Goal: Navigation & Orientation: Understand site structure

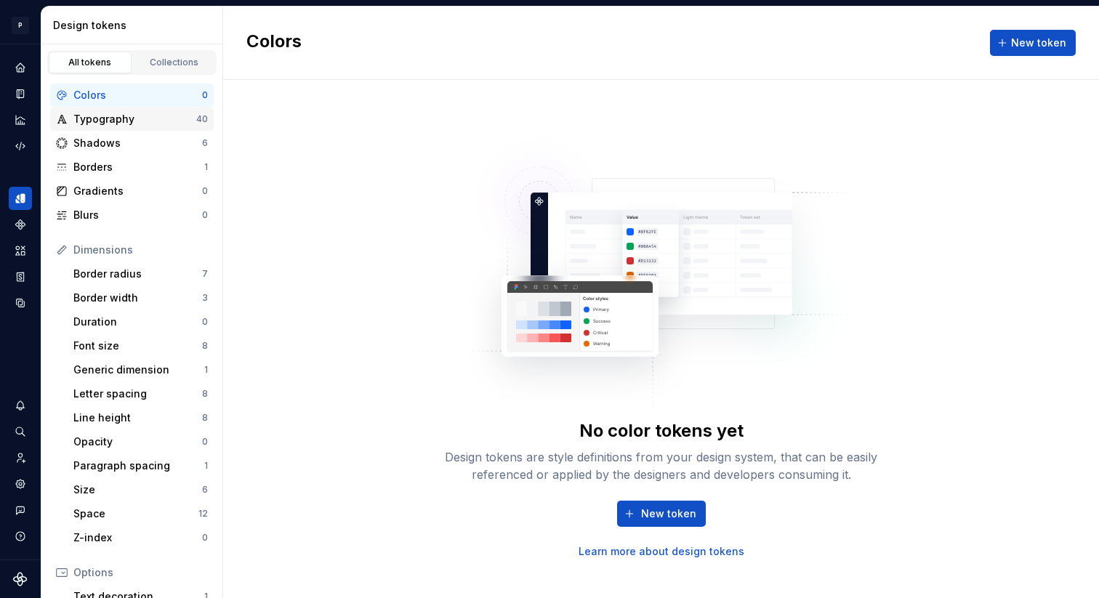
click at [172, 120] on div "Typography" at bounding box center [134, 119] width 123 height 15
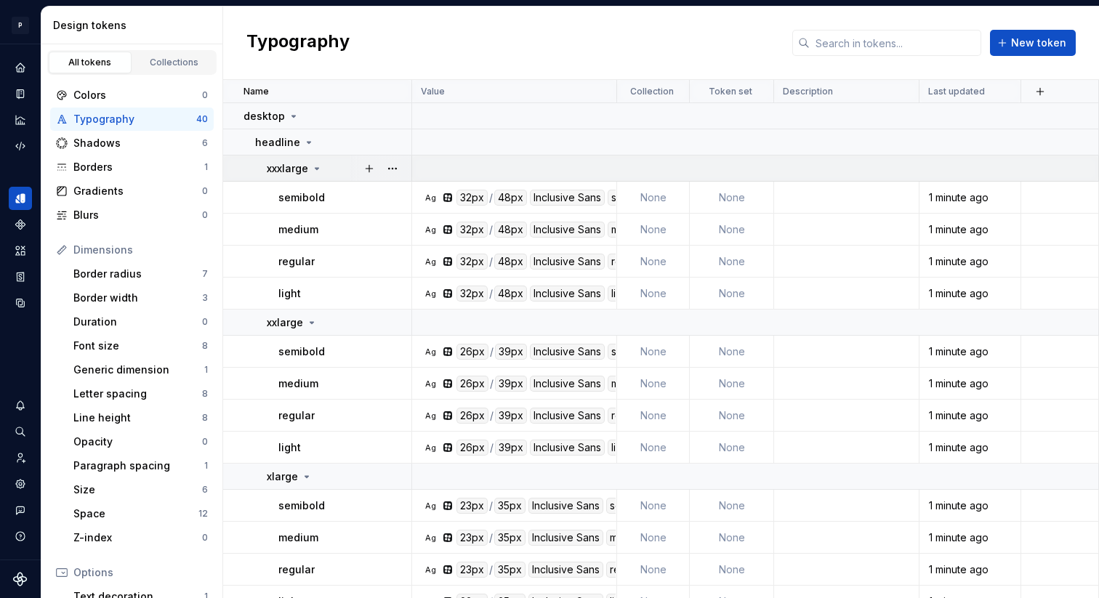
click at [320, 161] on div "xxxlarge" at bounding box center [295, 168] width 56 height 15
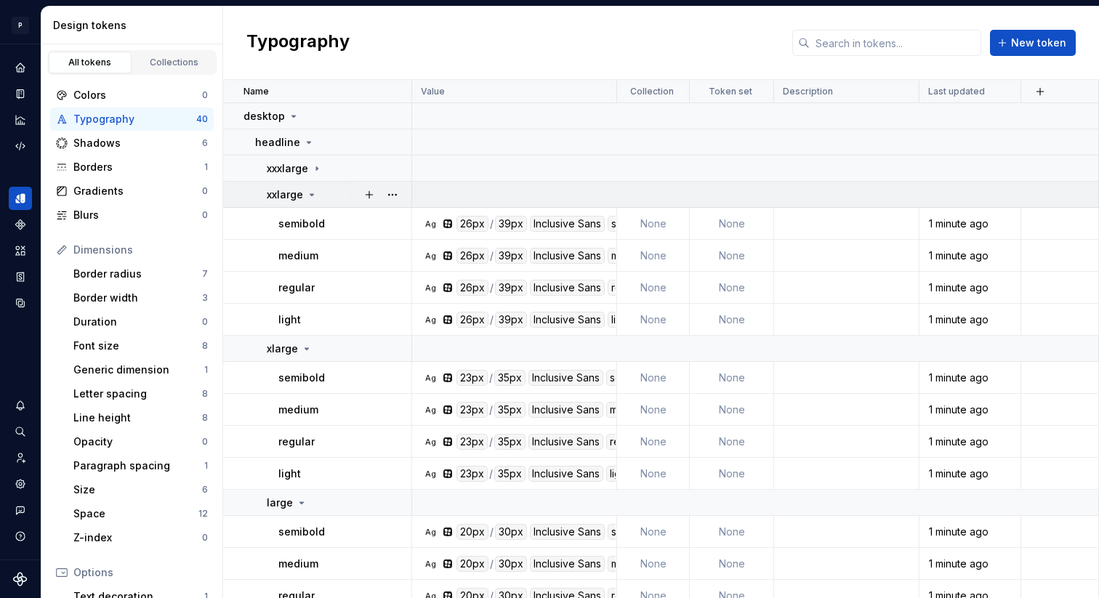
click at [307, 194] on icon at bounding box center [312, 195] width 12 height 12
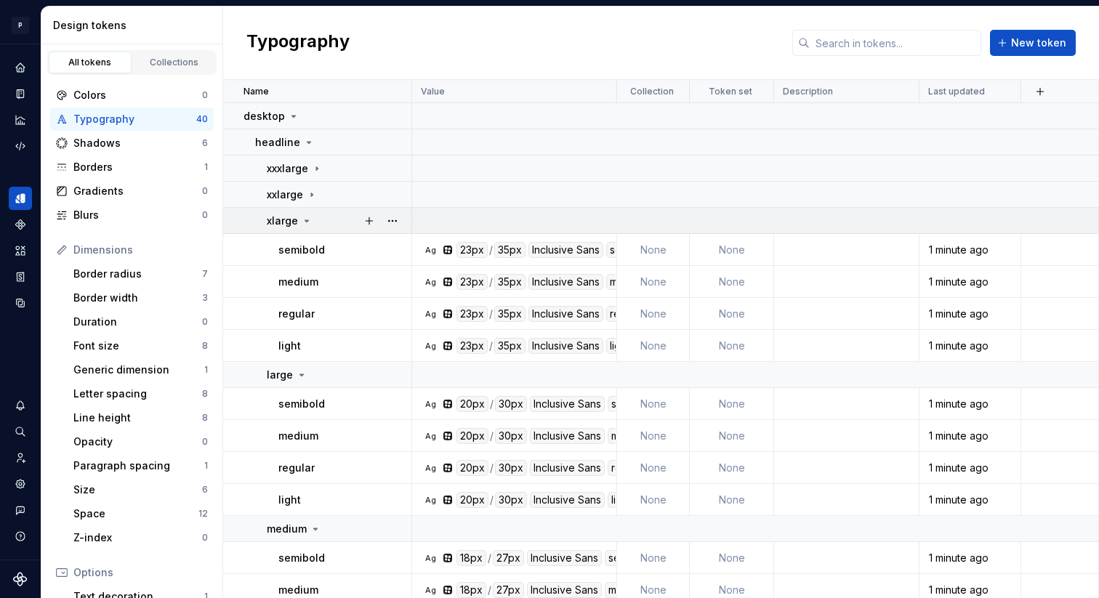
click at [306, 222] on icon at bounding box center [307, 221] width 12 height 12
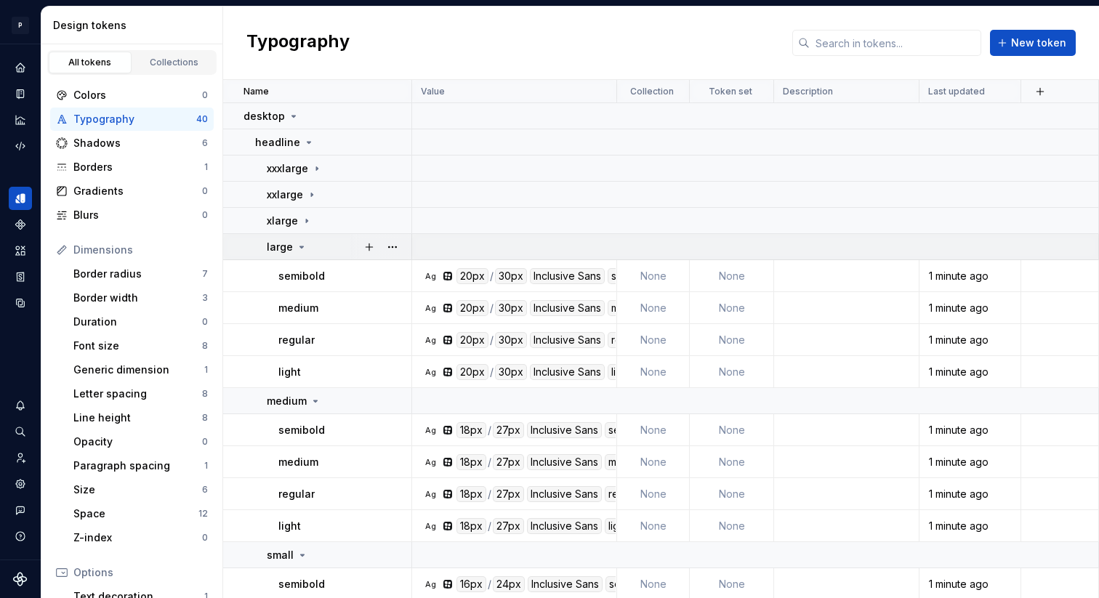
click at [300, 246] on icon at bounding box center [302, 246] width 4 height 1
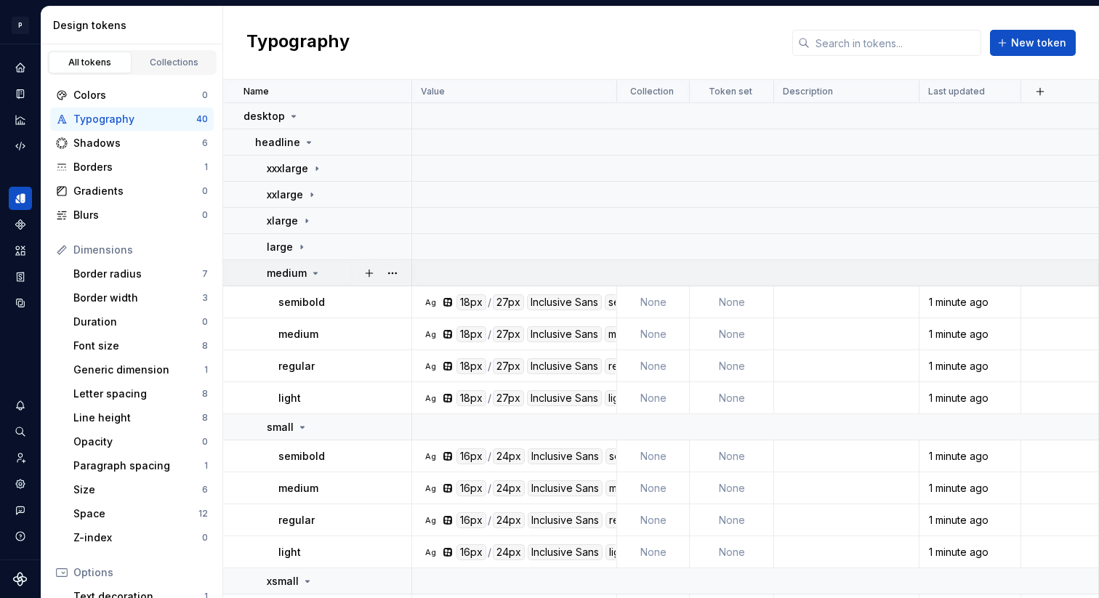
click at [310, 272] on icon at bounding box center [316, 273] width 12 height 12
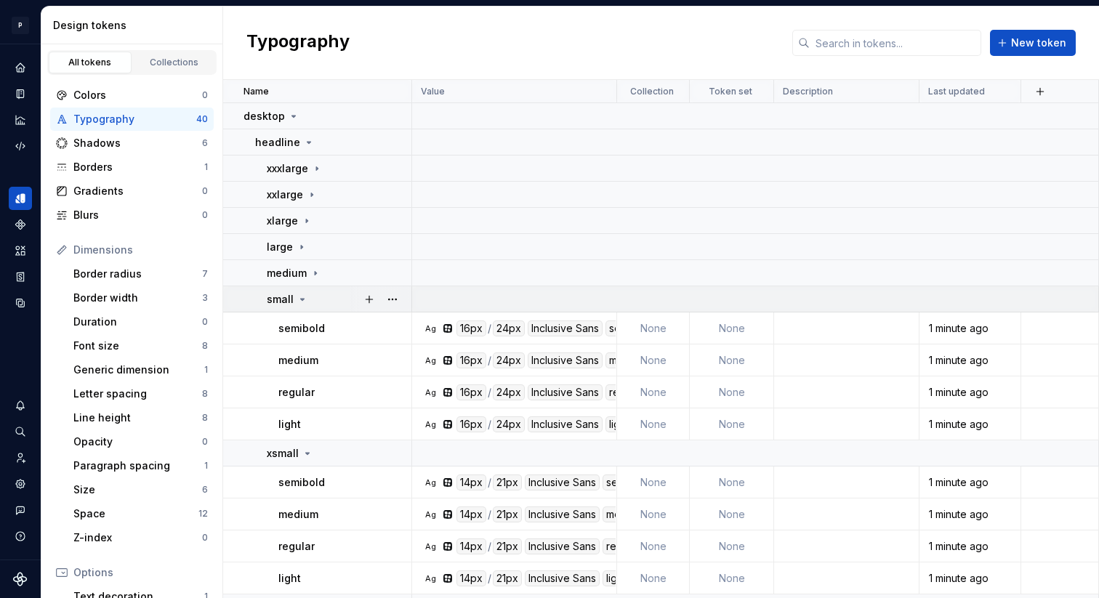
click at [305, 297] on icon at bounding box center [303, 300] width 12 height 12
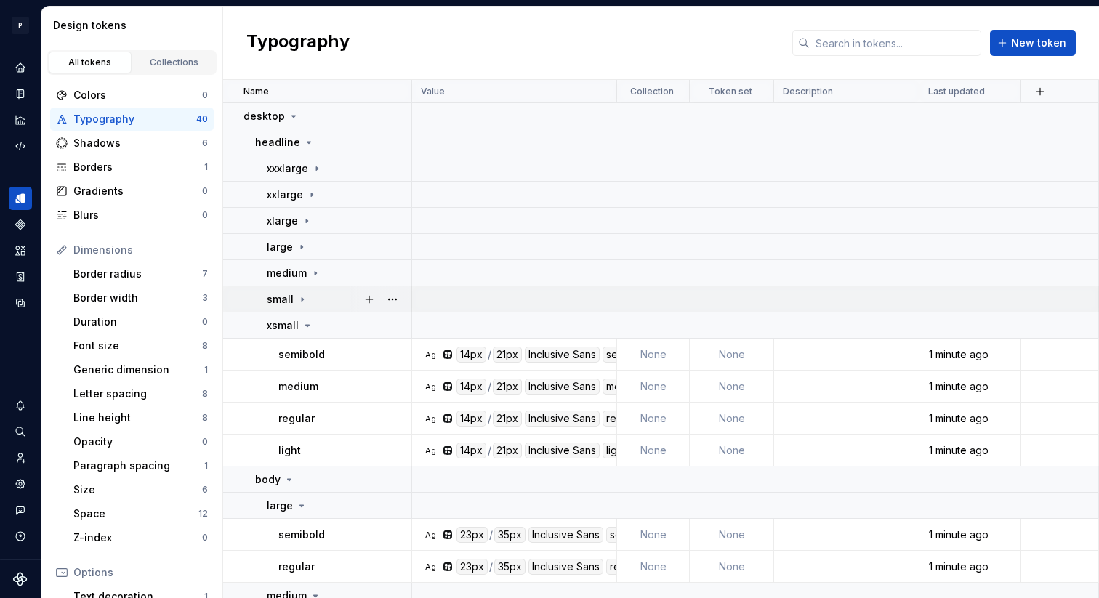
scroll to position [146, 0]
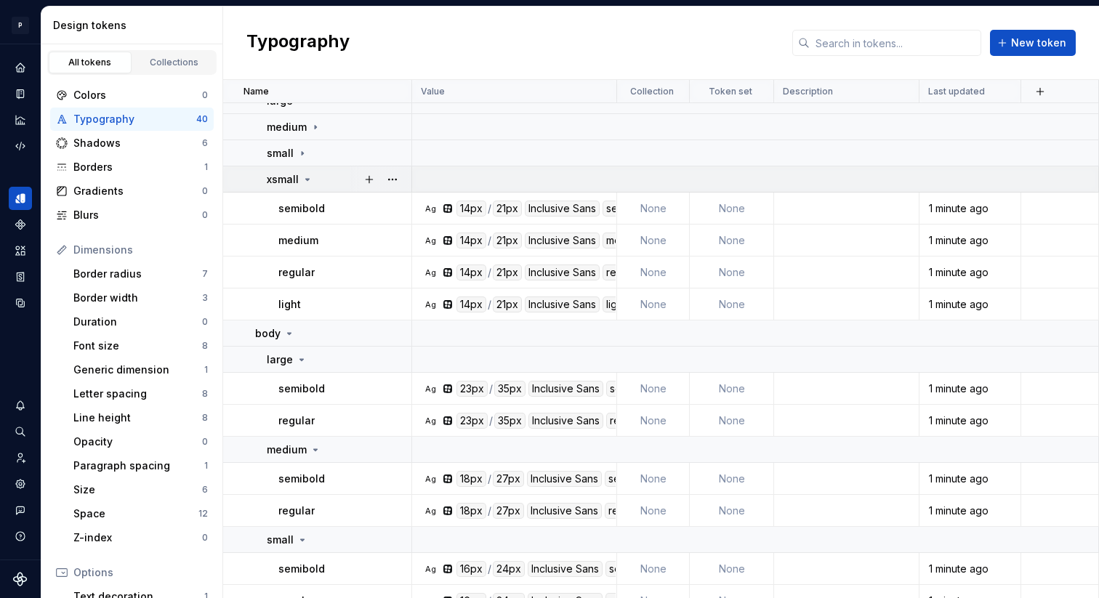
click at [306, 177] on icon at bounding box center [308, 180] width 12 height 12
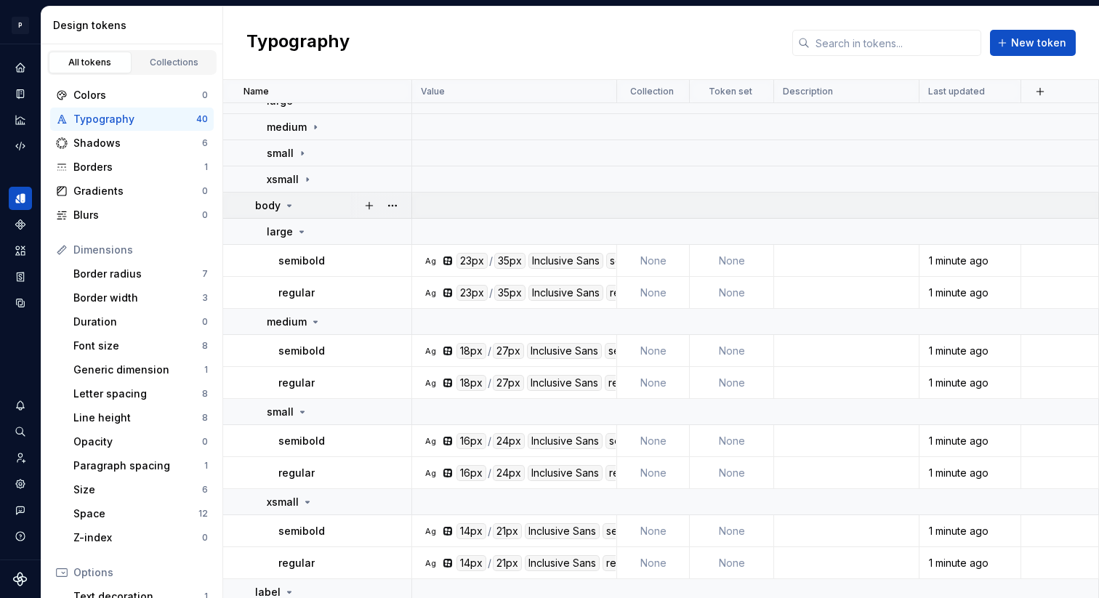
click at [286, 206] on icon at bounding box center [289, 206] width 12 height 12
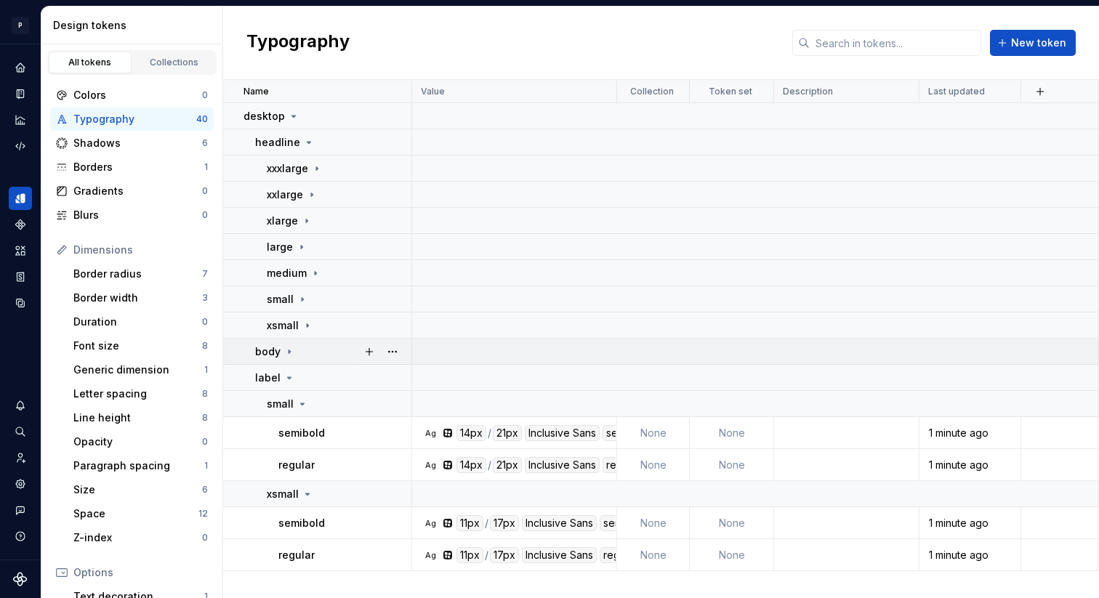
scroll to position [0, 0]
click at [289, 374] on icon at bounding box center [289, 378] width 12 height 12
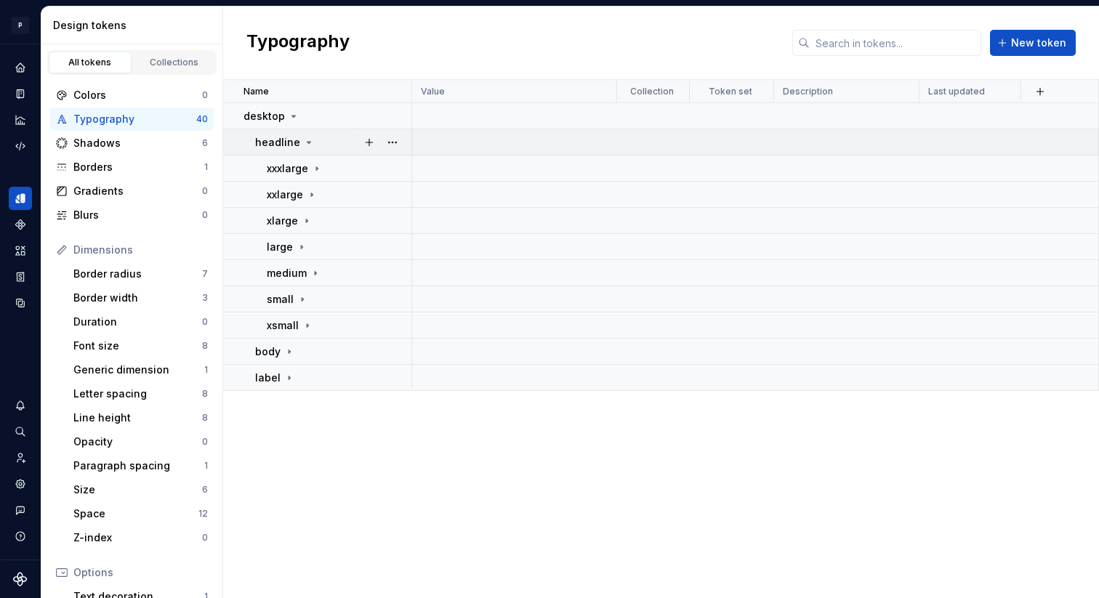
click at [305, 138] on icon at bounding box center [309, 143] width 12 height 12
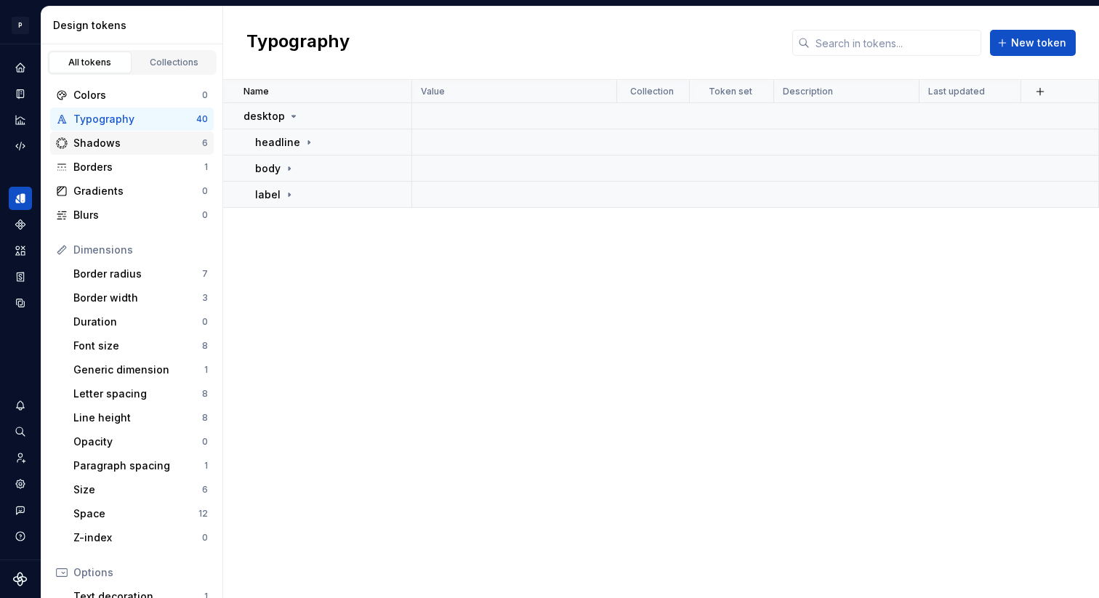
click at [179, 139] on div "Shadows" at bounding box center [137, 143] width 129 height 15
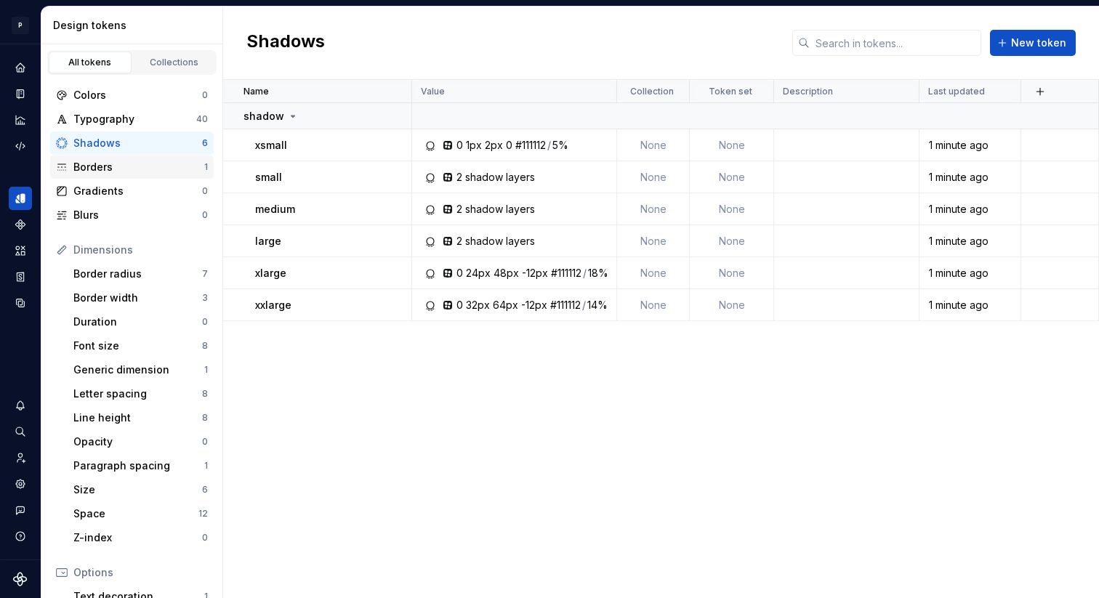
click at [174, 168] on div "Borders" at bounding box center [138, 167] width 131 height 15
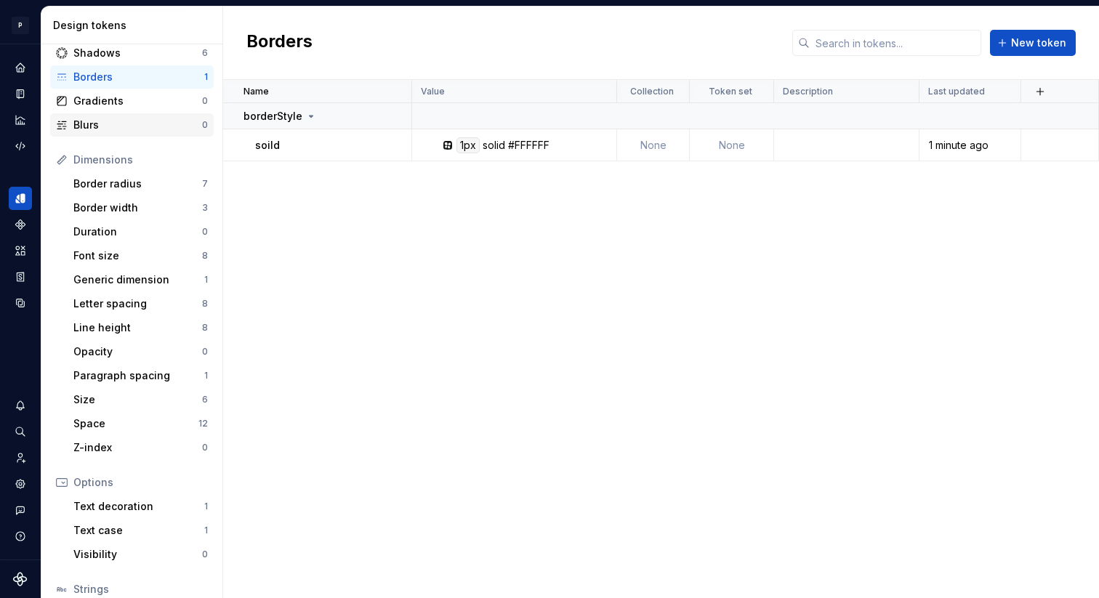
scroll to position [111, 0]
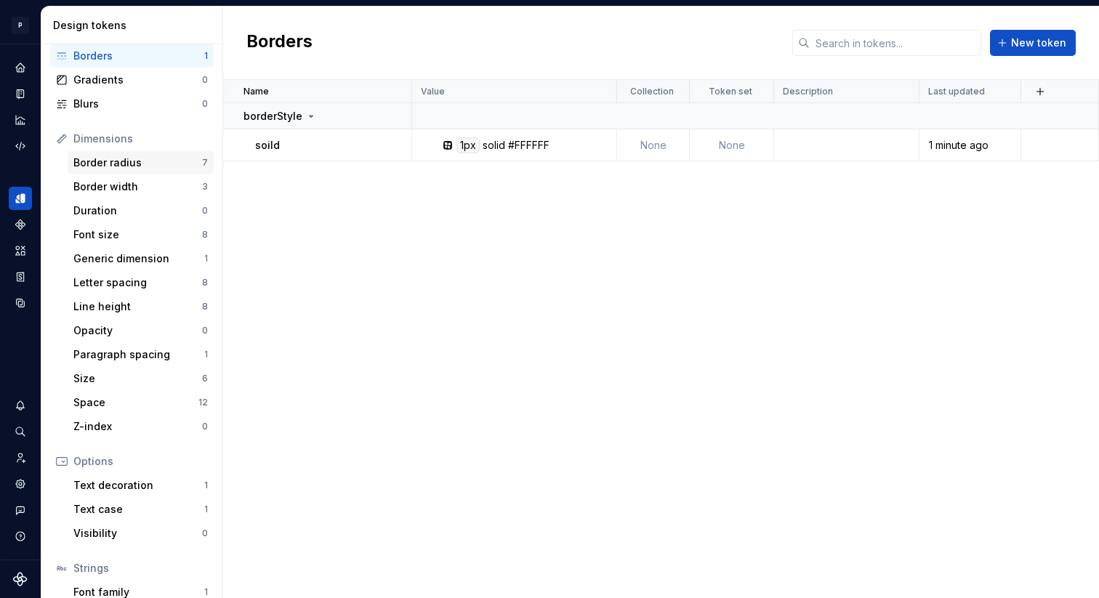
click at [160, 164] on div "Border radius" at bounding box center [137, 163] width 129 height 15
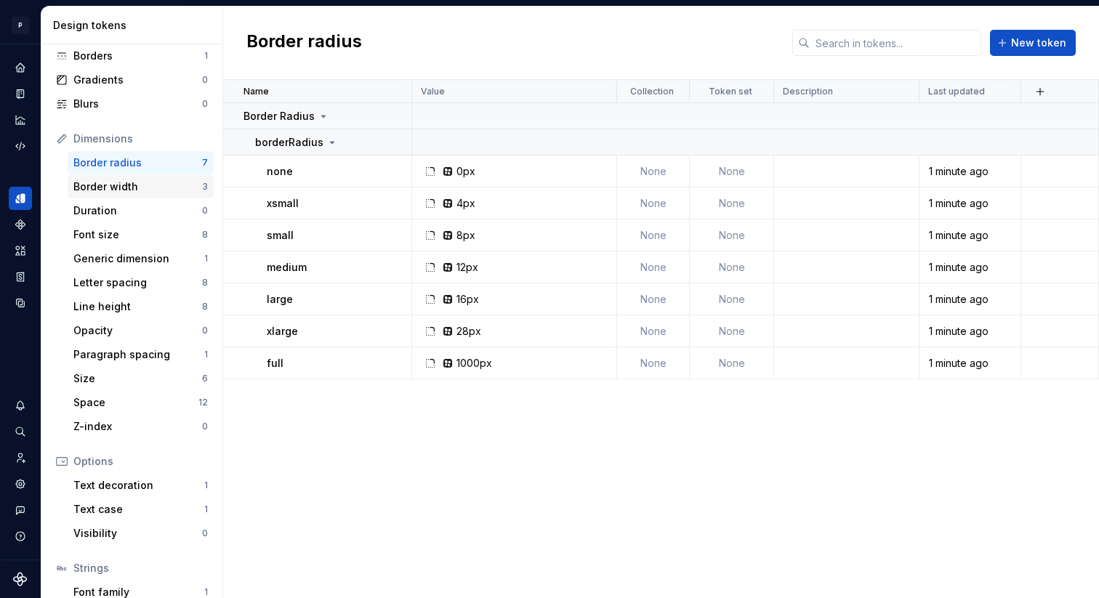
click at [155, 191] on div "Border width" at bounding box center [137, 187] width 129 height 15
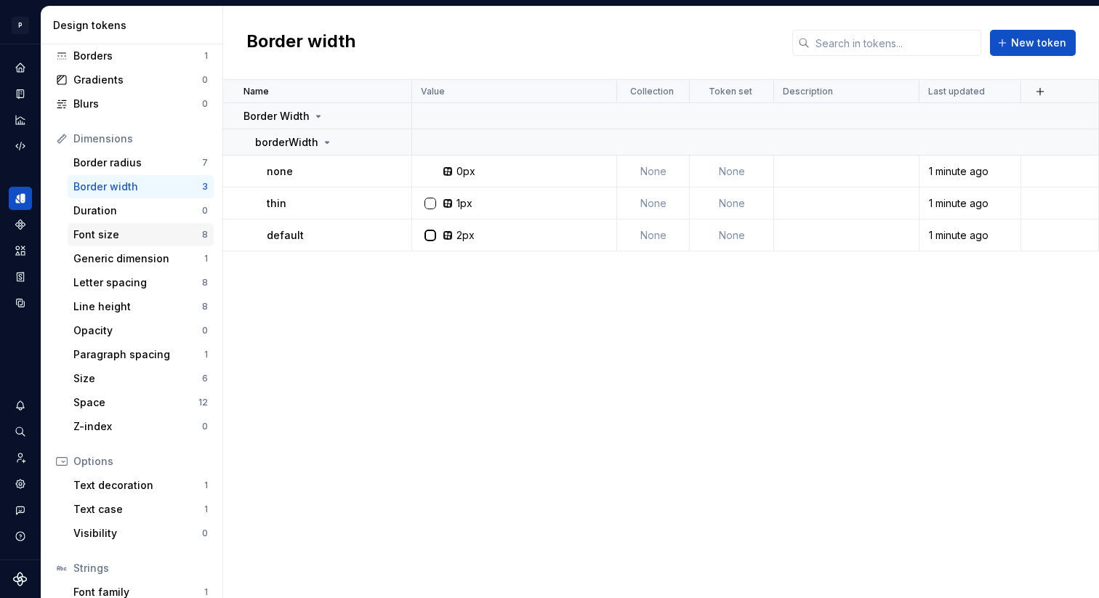
click at [144, 237] on div "Font size" at bounding box center [137, 234] width 129 height 15
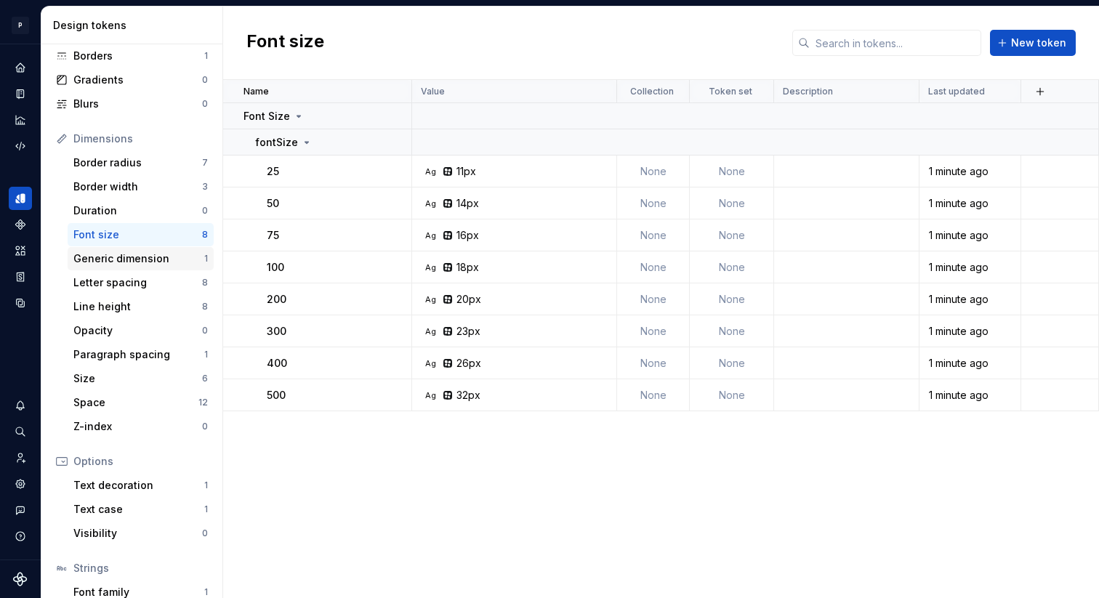
click at [141, 259] on div "Generic dimension" at bounding box center [138, 258] width 131 height 15
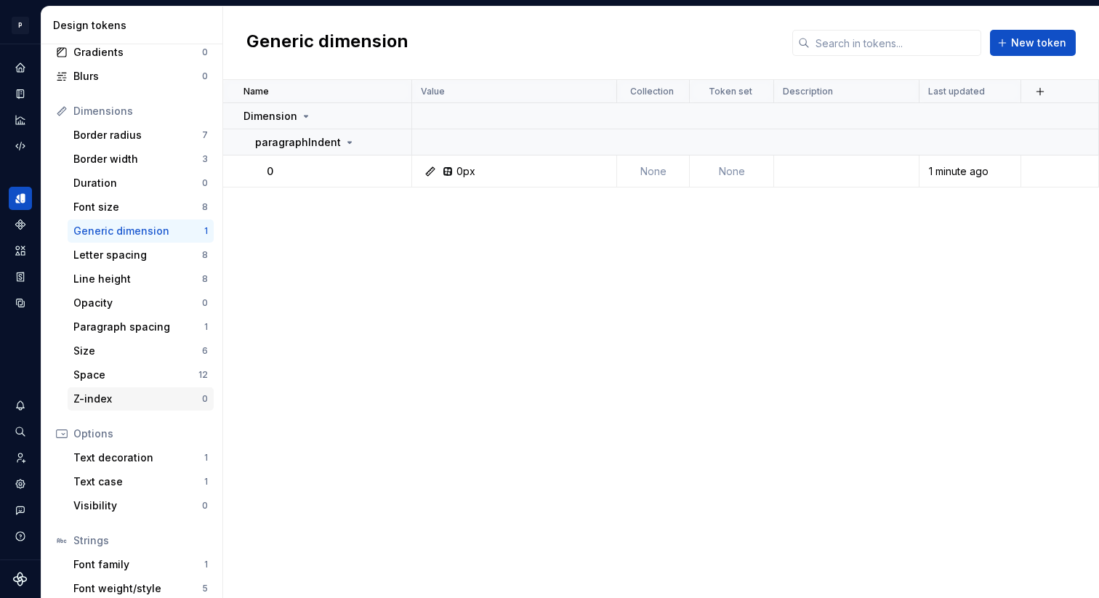
scroll to position [198, 0]
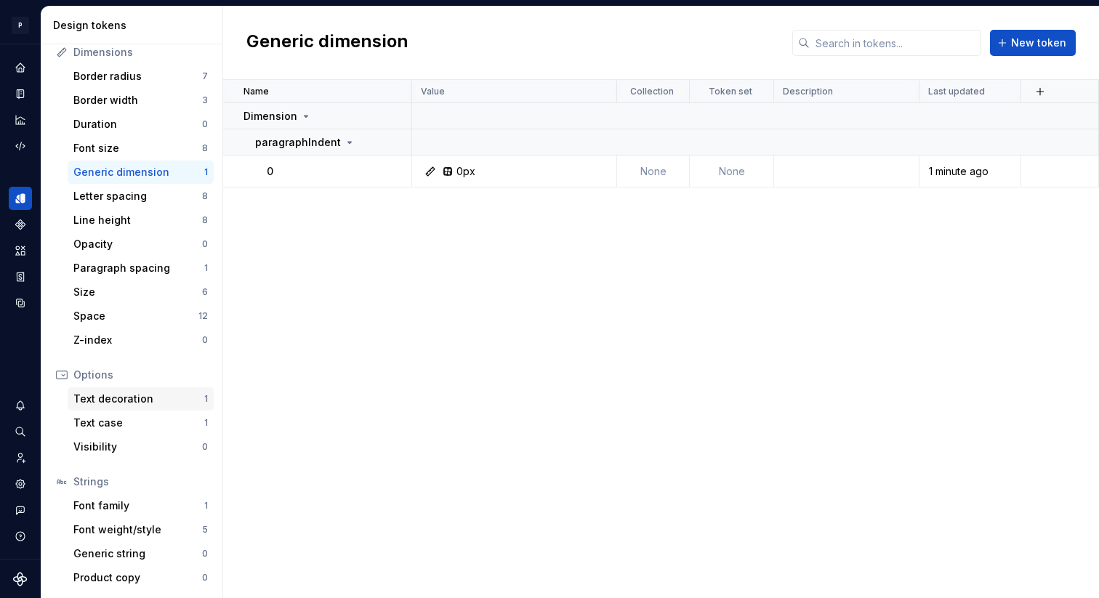
click at [116, 405] on div "Text decoration" at bounding box center [138, 399] width 131 height 15
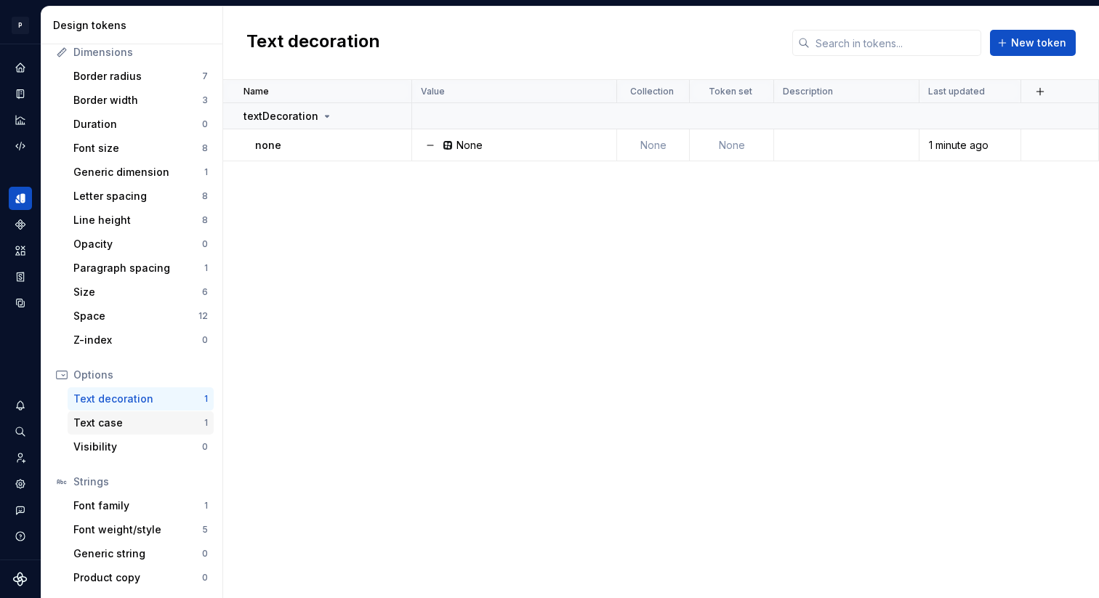
click at [116, 422] on div "Text case" at bounding box center [138, 423] width 131 height 15
click at [132, 400] on div "Text decoration" at bounding box center [138, 399] width 131 height 15
